Goal: Information Seeking & Learning: Learn about a topic

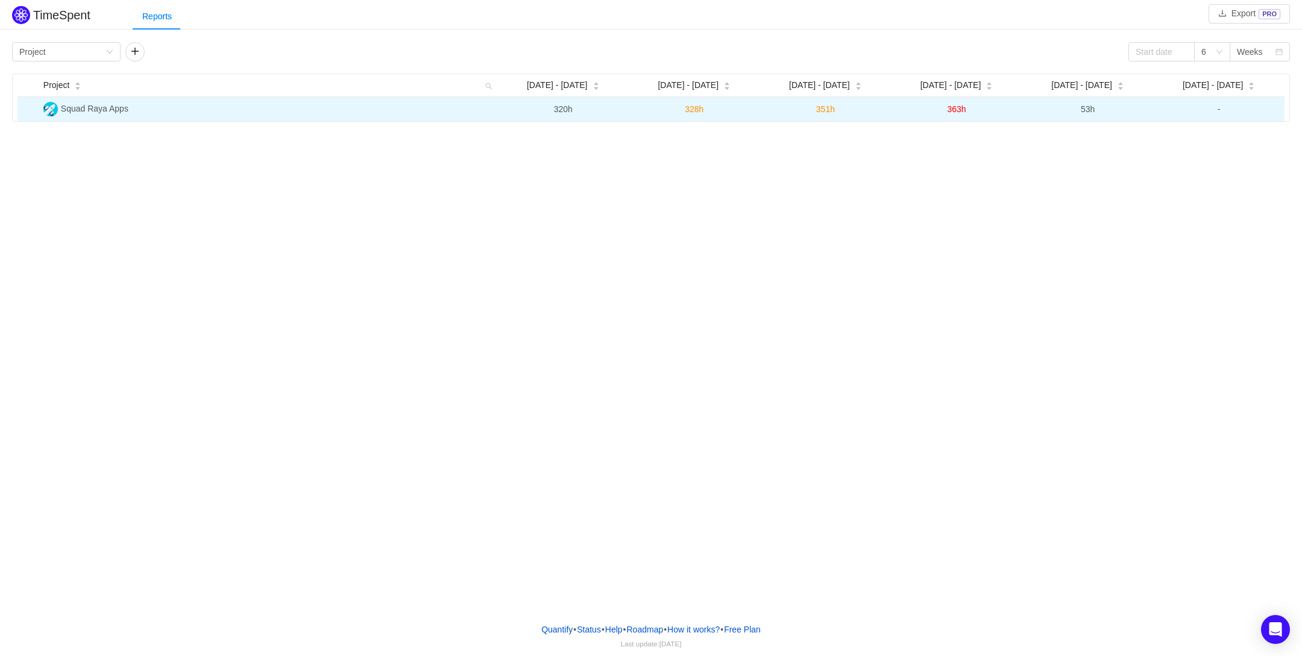
click at [218, 109] on td "Squad Raya Apps" at bounding box center [268, 109] width 459 height 24
click at [154, 110] on td "Squad Raya Apps" at bounding box center [268, 109] width 459 height 24
click at [88, 98] on td "Squad Raya Apps" at bounding box center [268, 109] width 459 height 24
drag, startPoint x: 102, startPoint y: 124, endPoint x: 97, endPoint y: 115, distance: 10.5
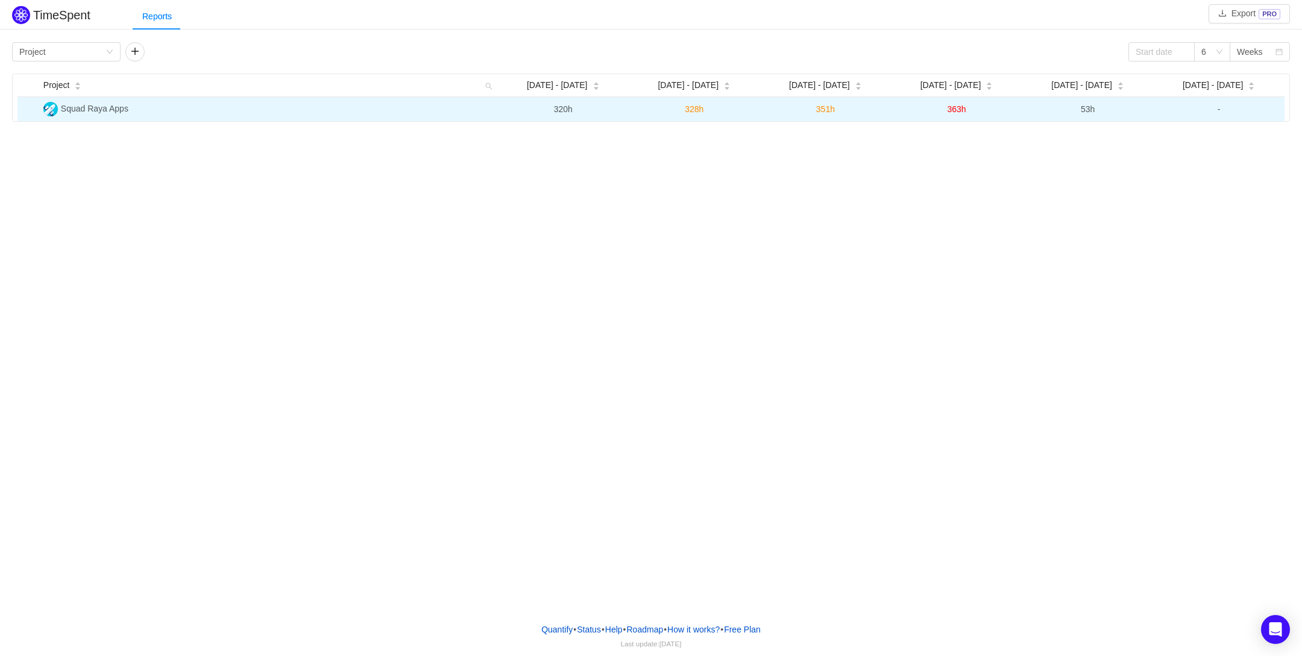
click at [99, 121] on div "TimeSpent Export PRO Reports Group by Project 6 Weeks Project [DATE] [DATE] - […" at bounding box center [651, 306] width 1302 height 613
click at [97, 113] on span "Squad Raya Apps" at bounding box center [95, 109] width 68 height 10
drag, startPoint x: 1119, startPoint y: 116, endPoint x: 1092, endPoint y: 115, distance: 26.6
click at [1118, 116] on td "53h" at bounding box center [1088, 109] width 131 height 24
click at [1086, 113] on span "53h" at bounding box center [1088, 109] width 14 height 10
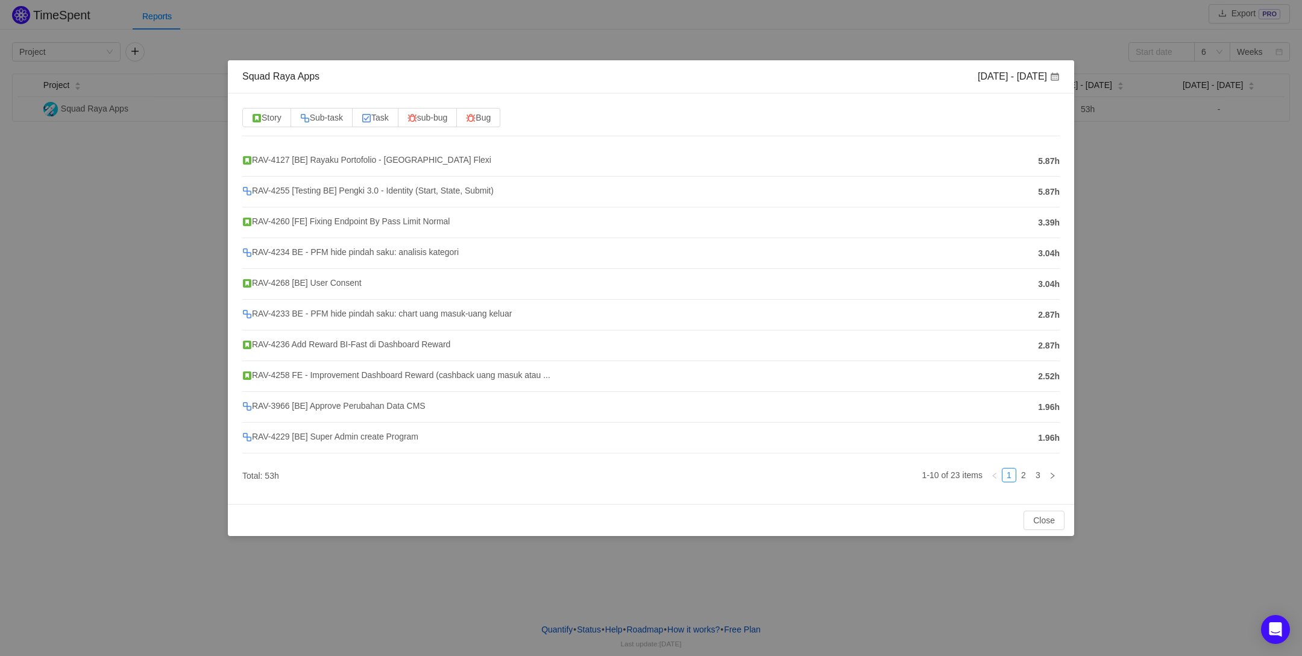
click at [1043, 157] on span "5.87h" at bounding box center [1049, 161] width 22 height 13
click at [1029, 476] on link "2" at bounding box center [1023, 474] width 13 height 13
click at [1044, 478] on link "3" at bounding box center [1038, 474] width 13 height 13
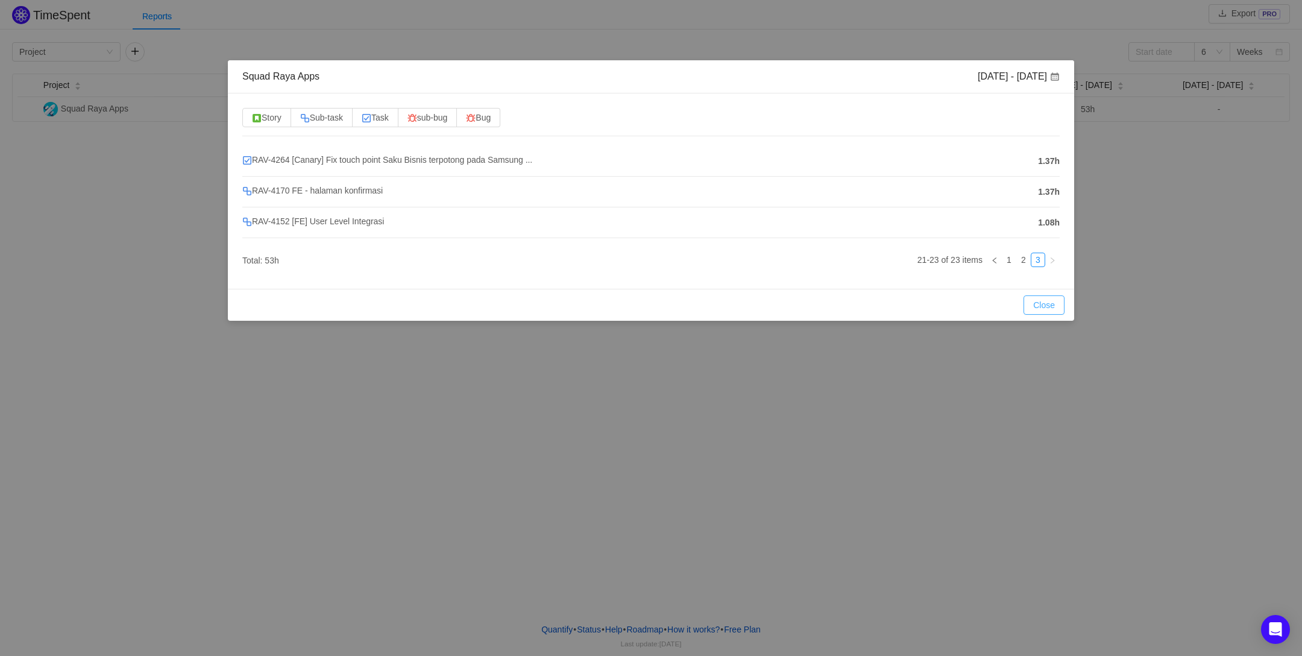
click at [1054, 307] on button "Close" at bounding box center [1044, 304] width 41 height 19
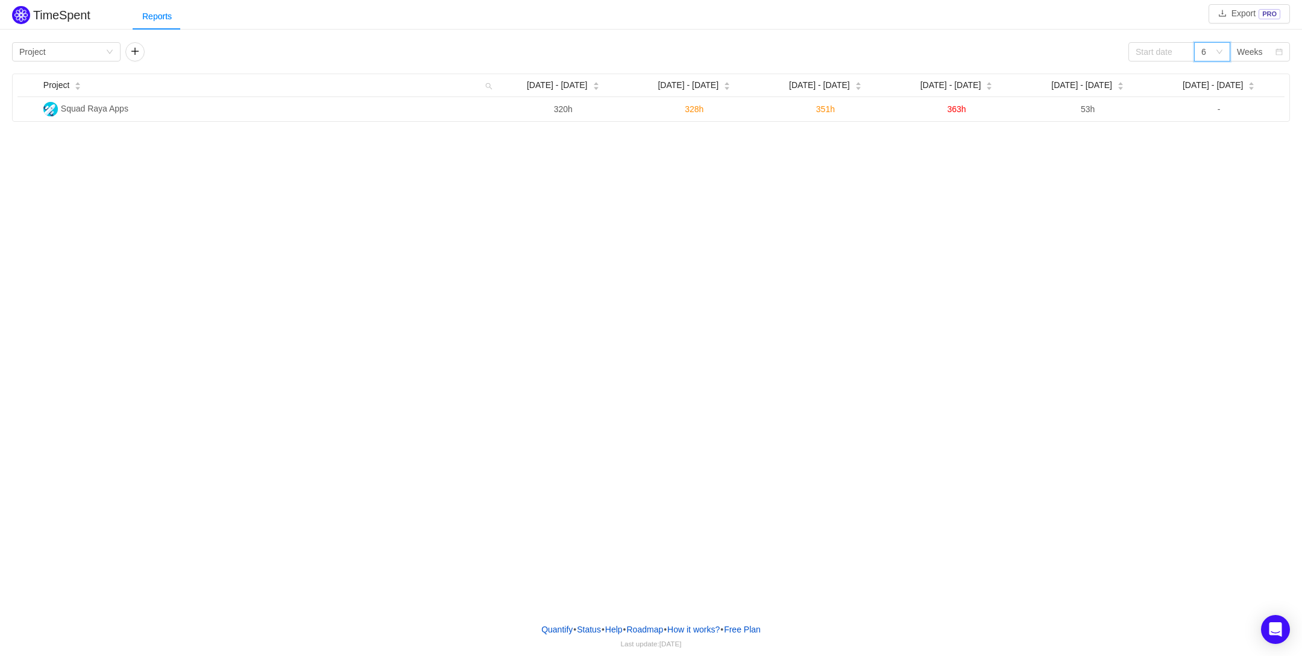
click at [1224, 43] on div "6" at bounding box center [1212, 51] width 36 height 19
click at [1214, 126] on li "12" at bounding box center [1212, 133] width 36 height 19
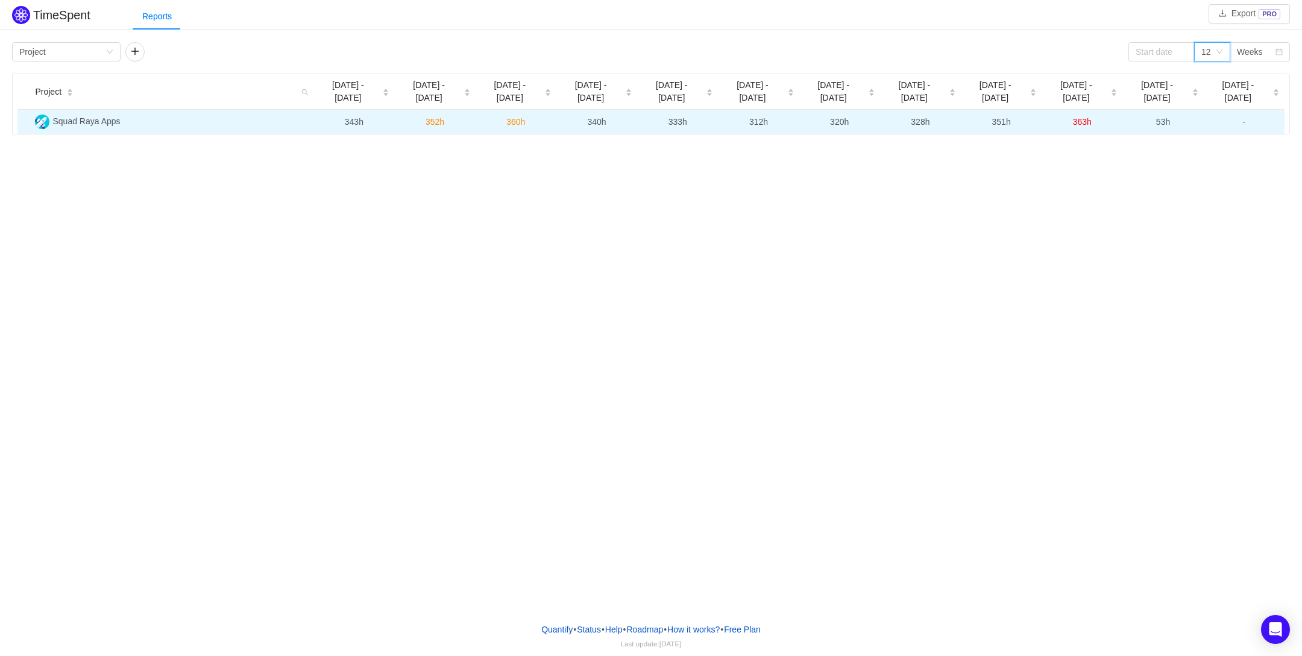
click at [1074, 117] on span "363h" at bounding box center [1082, 122] width 19 height 10
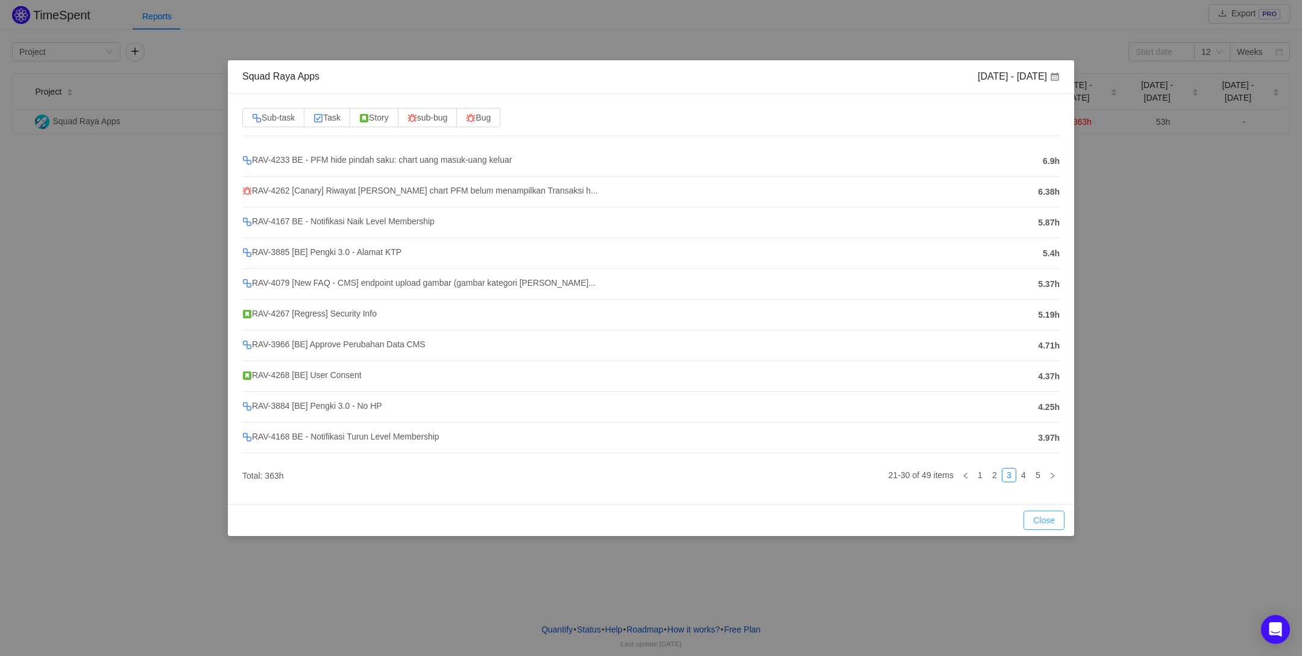
click at [1038, 526] on button "Close" at bounding box center [1044, 520] width 41 height 19
